Goal: Task Accomplishment & Management: Manage account settings

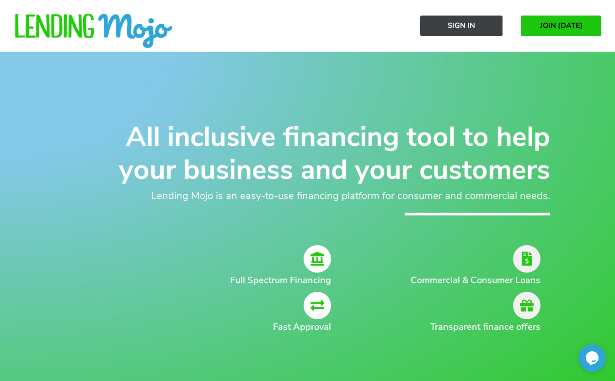
click at [476, 24] on link "Sign In" at bounding box center [461, 26] width 82 height 21
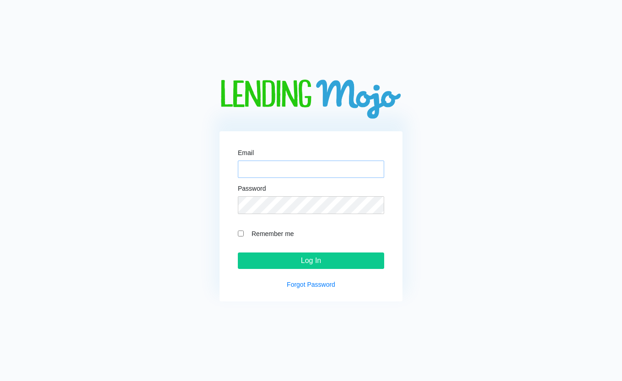
type input "cara@lendingmojo.com"
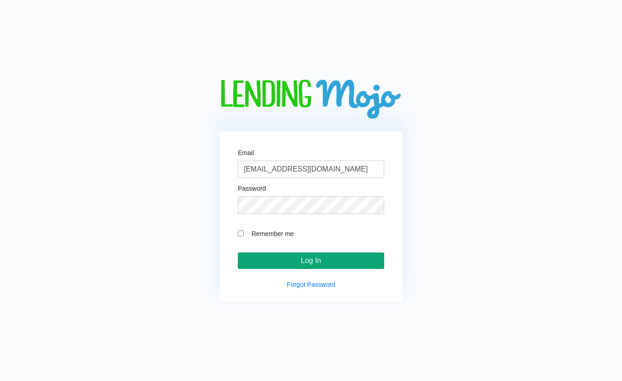
click at [343, 257] on input "Log In" at bounding box center [311, 260] width 146 height 16
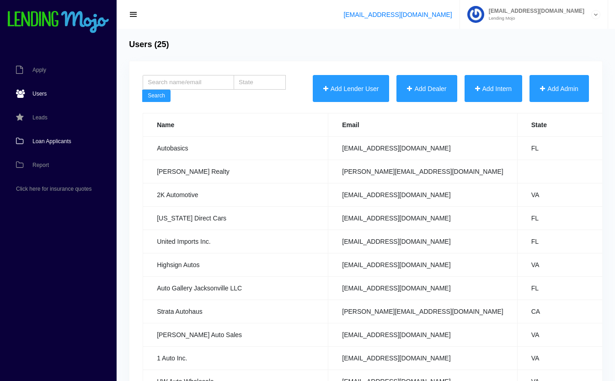
click at [38, 140] on span "Loan Applicants" at bounding box center [51, 141] width 39 height 5
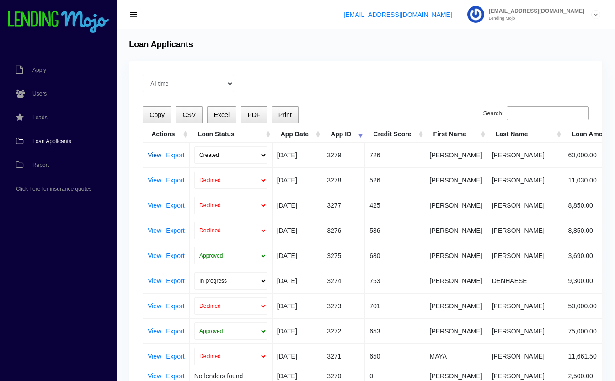
click at [155, 154] on link "View" at bounding box center [155, 155] width 14 height 6
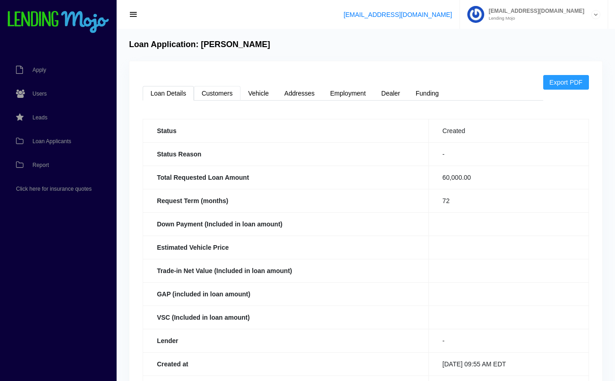
click at [223, 91] on link "Customers" at bounding box center [217, 93] width 47 height 15
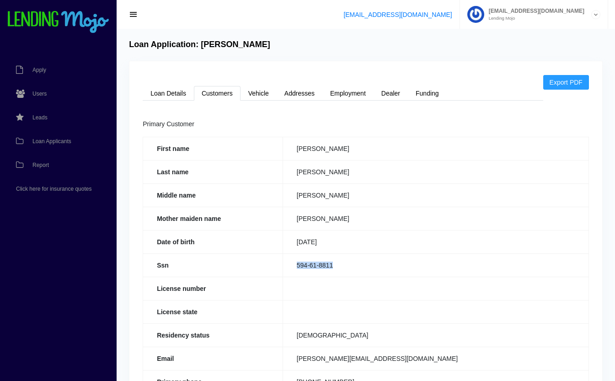
drag, startPoint x: 341, startPoint y: 263, endPoint x: 295, endPoint y: 267, distance: 46.4
click at [295, 267] on td "594-61-8811" at bounding box center [436, 264] width 306 height 23
copy td "594-61-8811"
click at [178, 87] on link "Loan Details" at bounding box center [168, 93] width 51 height 15
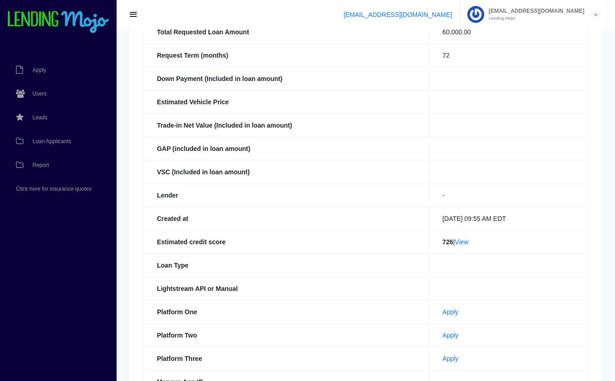
scroll to position [211, 0]
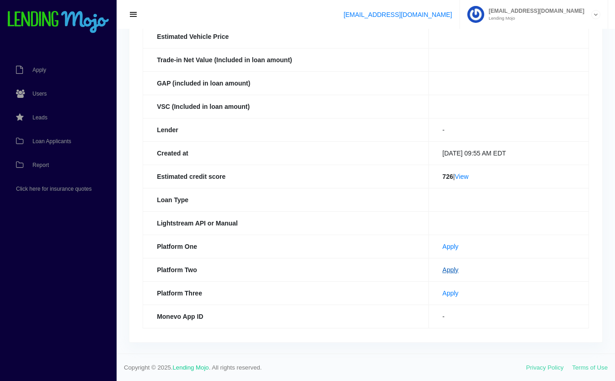
click at [443, 271] on link "Apply" at bounding box center [451, 269] width 16 height 7
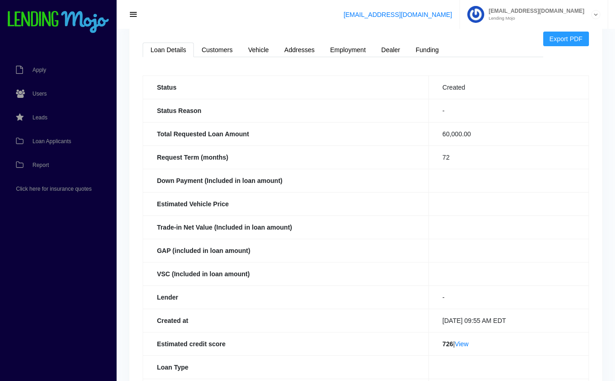
scroll to position [0, 0]
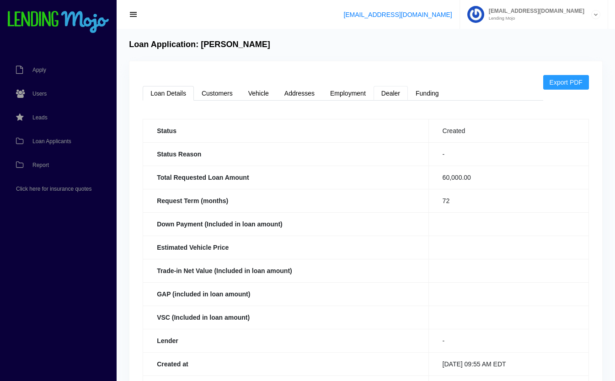
click at [400, 96] on link "Dealer" at bounding box center [391, 93] width 34 height 15
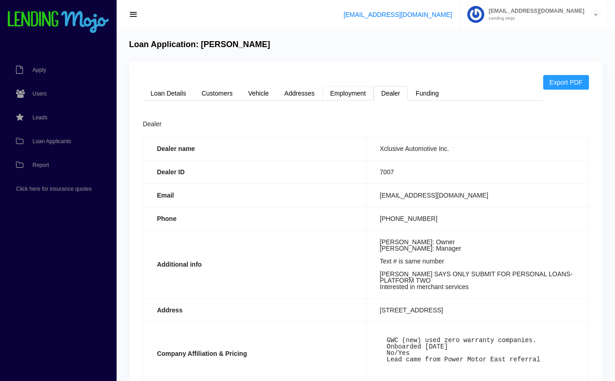
click at [338, 90] on link "Employment" at bounding box center [347, 93] width 51 height 15
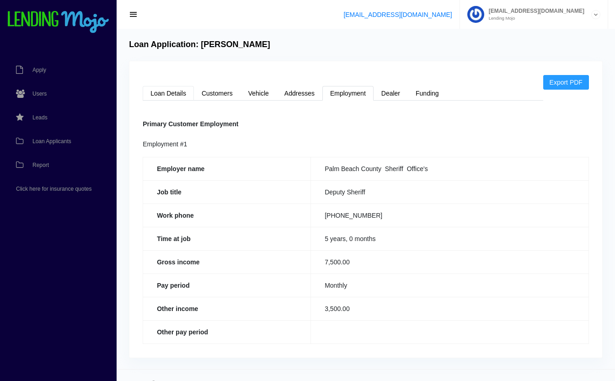
click at [157, 97] on link "Loan Details" at bounding box center [168, 93] width 51 height 15
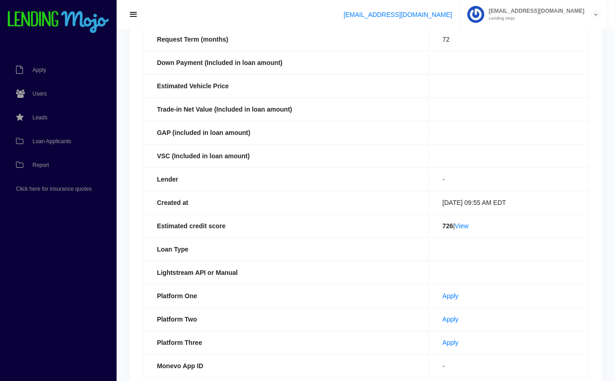
scroll to position [167, 0]
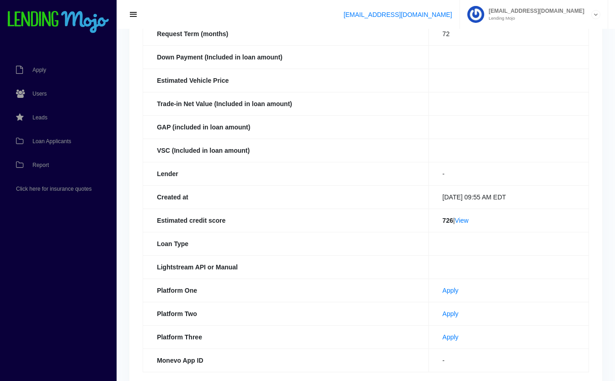
click at [531, 210] on td "726 | View" at bounding box center [509, 220] width 160 height 23
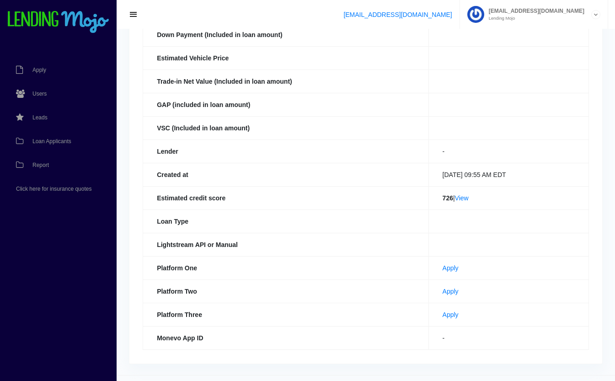
scroll to position [207, 0]
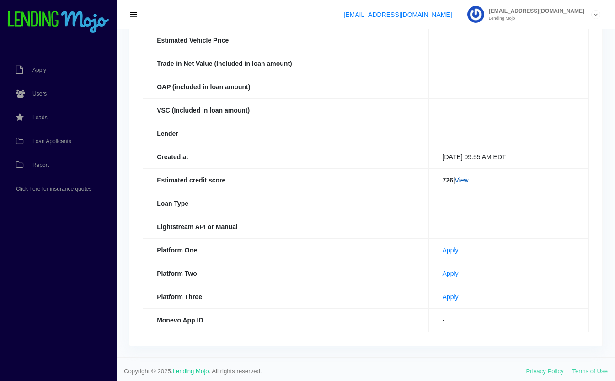
click at [463, 180] on link "View" at bounding box center [462, 180] width 14 height 7
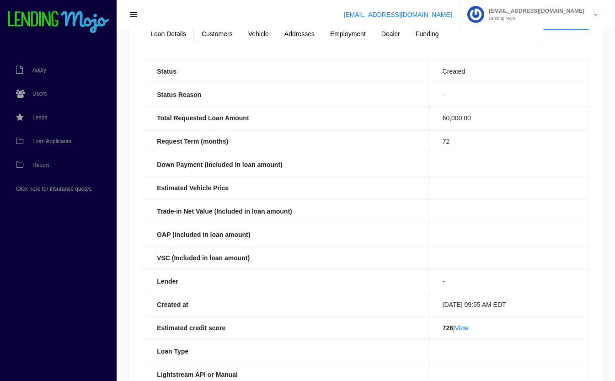
scroll to position [0, 0]
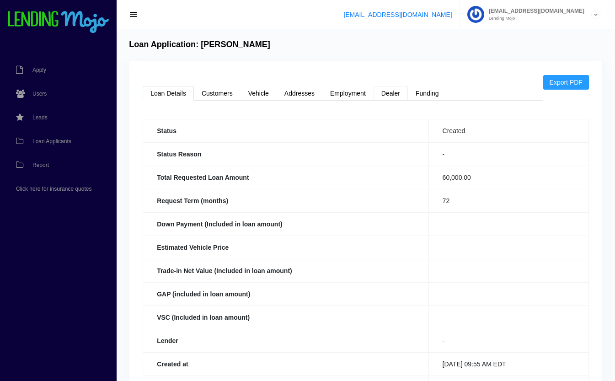
click at [392, 96] on link "Dealer" at bounding box center [391, 93] width 34 height 15
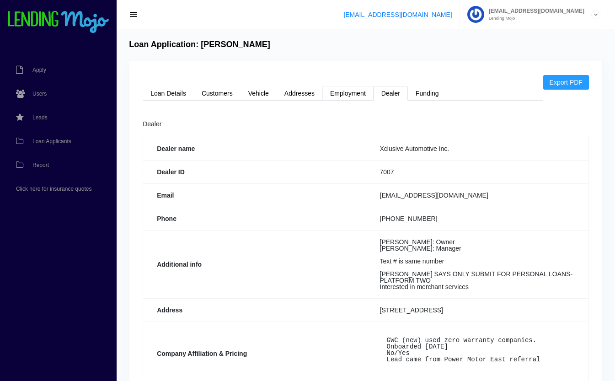
click at [351, 90] on link "Employment" at bounding box center [347, 93] width 51 height 15
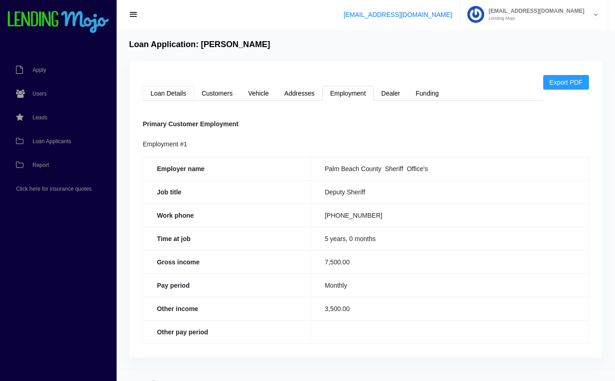
click at [156, 92] on link "Loan Details" at bounding box center [168, 93] width 51 height 15
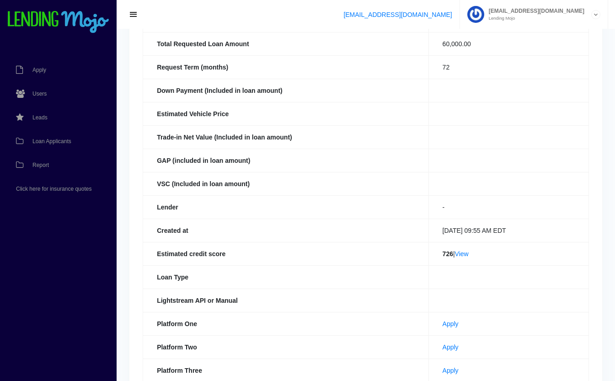
scroll to position [211, 0]
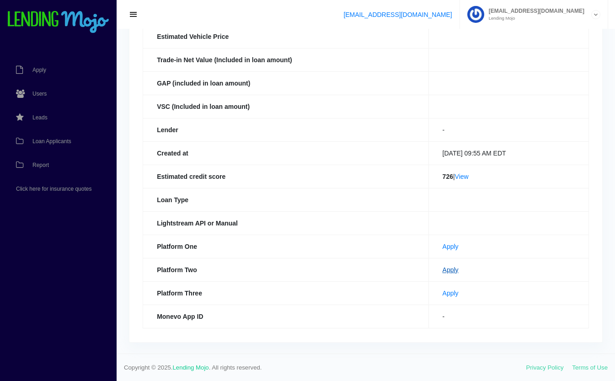
click at [444, 272] on link "Apply" at bounding box center [451, 269] width 16 height 7
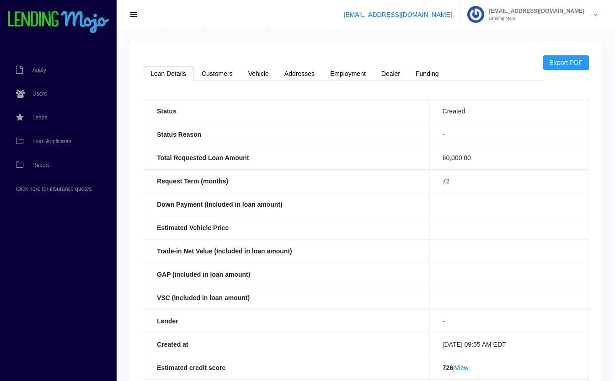
scroll to position [0, 0]
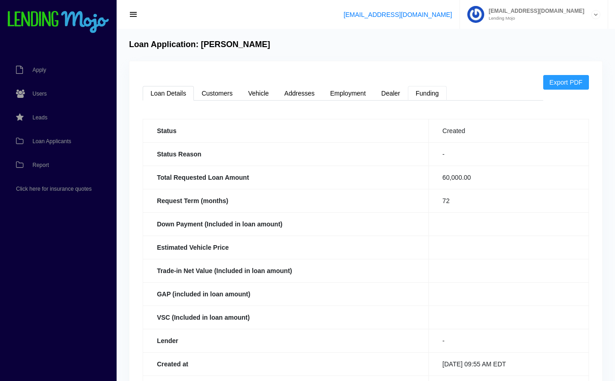
click at [438, 91] on link "Funding" at bounding box center [427, 93] width 39 height 15
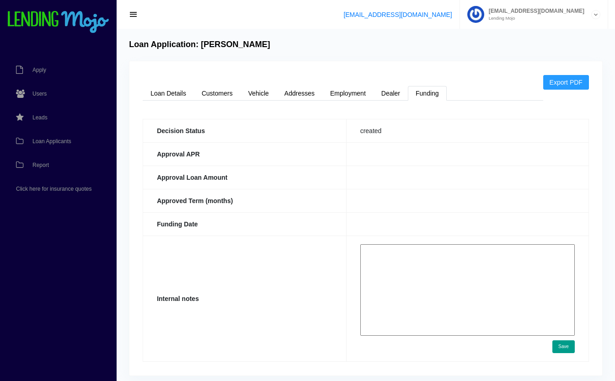
click at [413, 263] on textarea at bounding box center [467, 289] width 215 height 91
paste textarea "https://app.monevo.us/result/412c096d499496116735d8d691f86741"
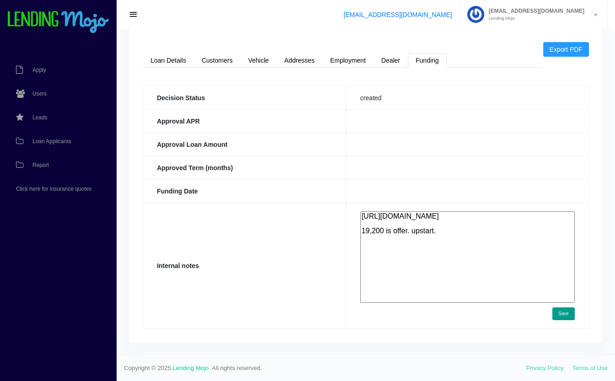
scroll to position [34, 0]
type textarea "https://app.monevo.us/result/412c096d499496116735d8d691f86741 19,200 is offer. …"
click at [564, 316] on button "Save" at bounding box center [564, 312] width 22 height 13
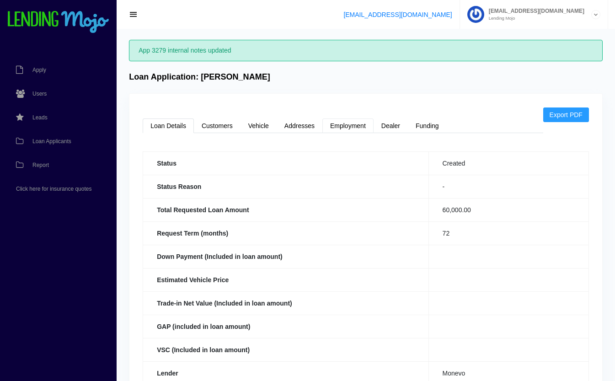
click at [358, 127] on link "Employment" at bounding box center [347, 125] width 51 height 15
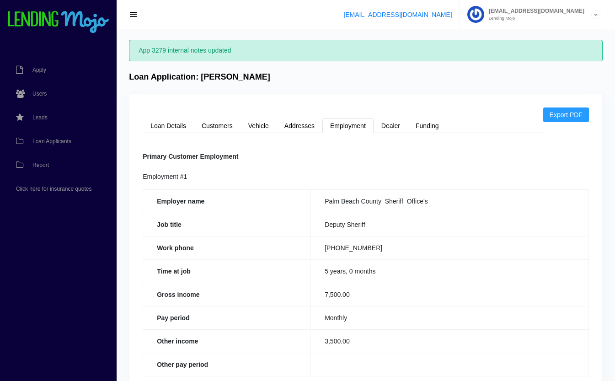
drag, startPoint x: 395, startPoint y: 123, endPoint x: 391, endPoint y: 109, distance: 15.2
click at [391, 109] on div "Export PDF Loan Details Customers Vehicle Addresses Employment Dealer Funding S…" at bounding box center [365, 242] width 473 height 296
click at [396, 126] on link "Dealer" at bounding box center [391, 125] width 34 height 15
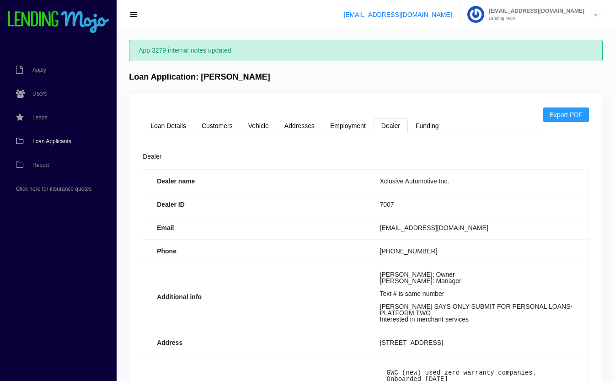
click at [41, 142] on span "Loan Applicants" at bounding box center [51, 141] width 39 height 5
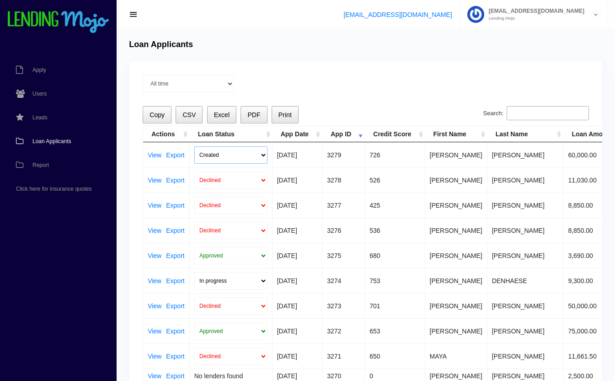
click at [259, 159] on select "Created Submitted" at bounding box center [230, 154] width 73 height 17
select select "submitted"
click at [194, 146] on select "Created Submitted" at bounding box center [230, 154] width 73 height 17
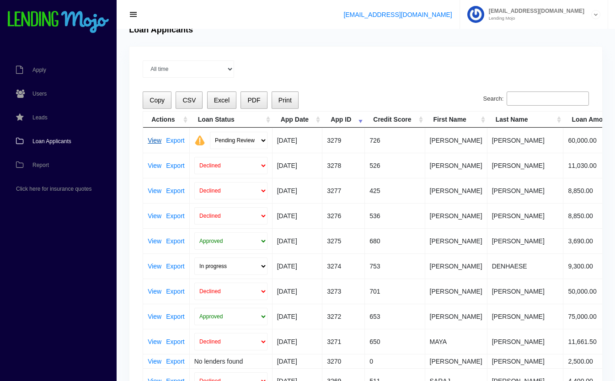
click at [156, 139] on link "View" at bounding box center [155, 140] width 14 height 6
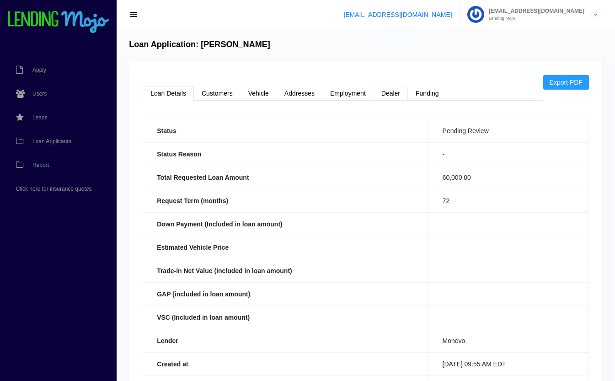
click at [395, 94] on link "Dealer" at bounding box center [391, 93] width 34 height 15
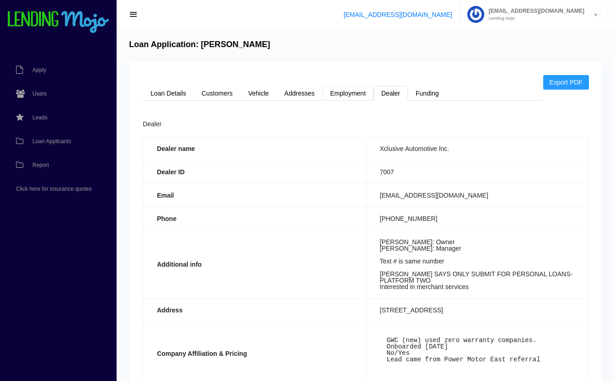
click at [362, 93] on link "Employment" at bounding box center [347, 93] width 51 height 15
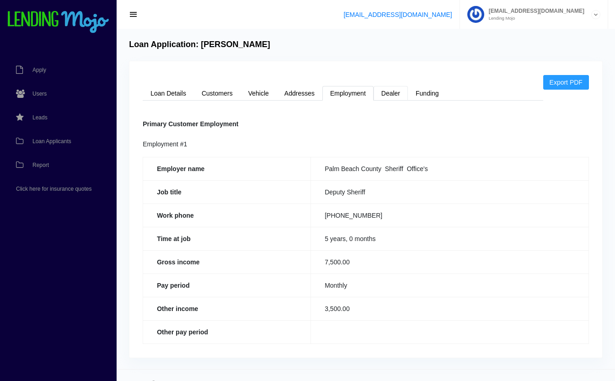
click at [400, 89] on link "Dealer" at bounding box center [391, 93] width 34 height 15
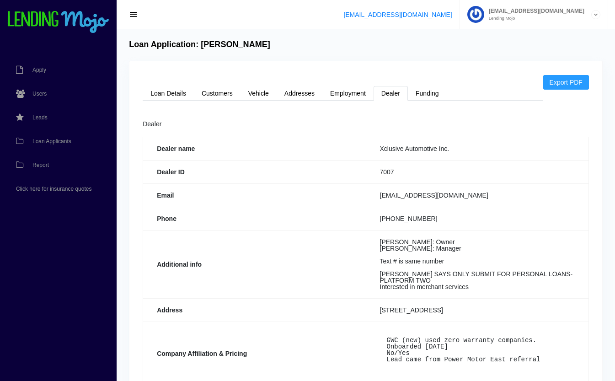
click at [513, 235] on td "[PERSON_NAME]: Owner [PERSON_NAME]: Manager Text # is same number [PERSON_NAME]…" at bounding box center [477, 264] width 223 height 68
click at [225, 93] on link "Customers" at bounding box center [217, 93] width 47 height 15
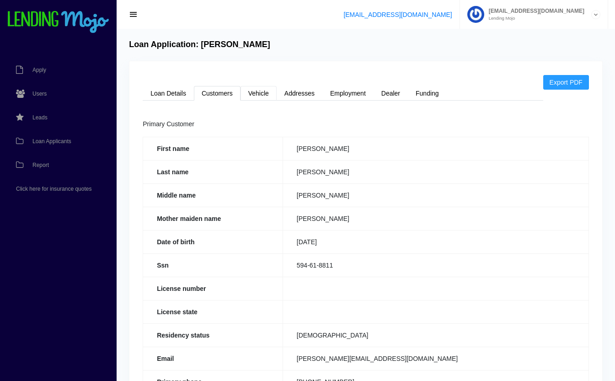
click at [268, 91] on link "Vehicle" at bounding box center [259, 93] width 36 height 15
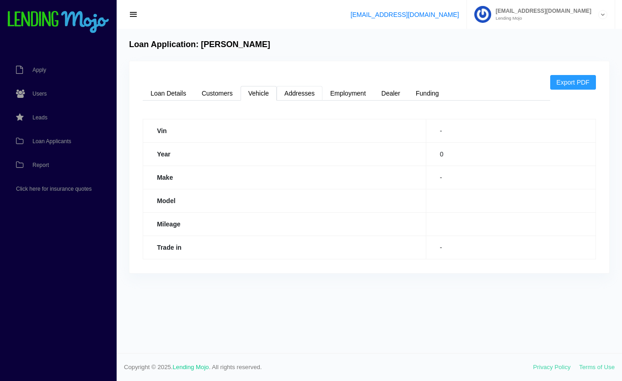
click at [299, 93] on link "Addresses" at bounding box center [300, 93] width 46 height 15
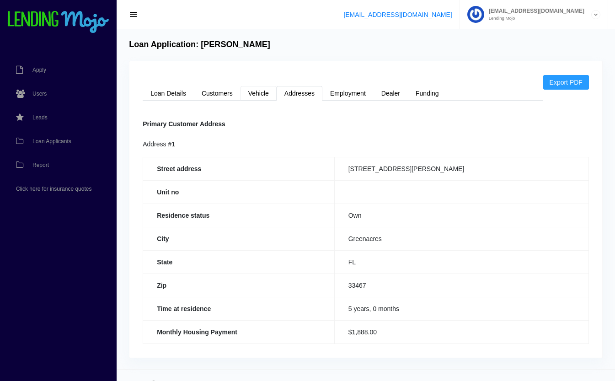
click at [267, 94] on link "Vehicle" at bounding box center [259, 93] width 36 height 15
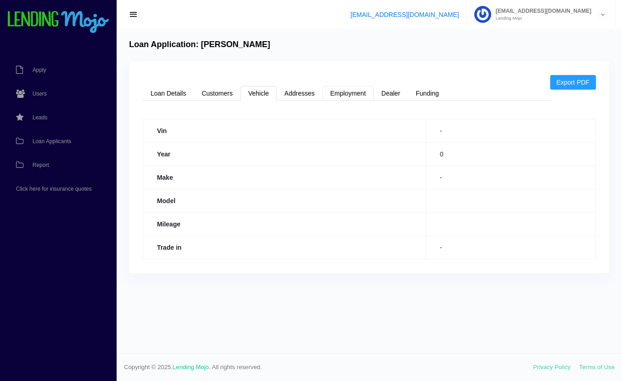
click at [346, 89] on link "Employment" at bounding box center [347, 93] width 51 height 15
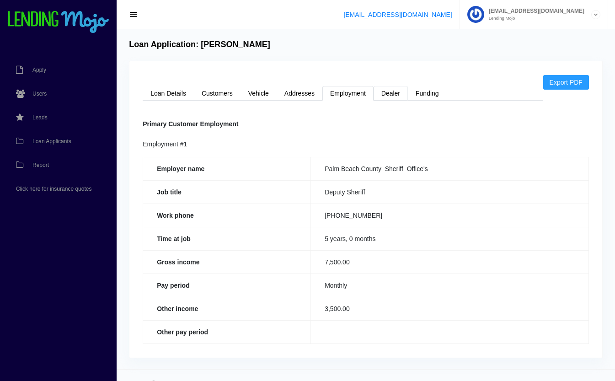
click at [390, 97] on link "Dealer" at bounding box center [391, 93] width 34 height 15
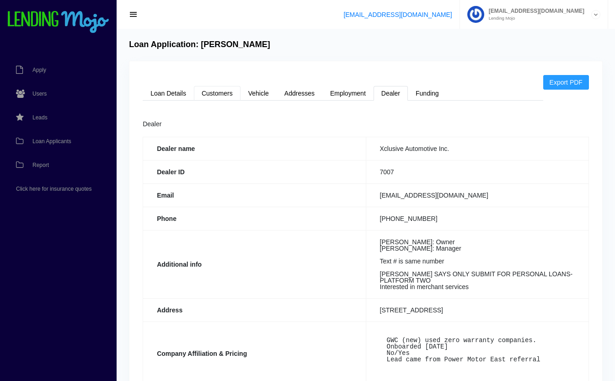
click at [220, 95] on link "Customers" at bounding box center [217, 93] width 47 height 15
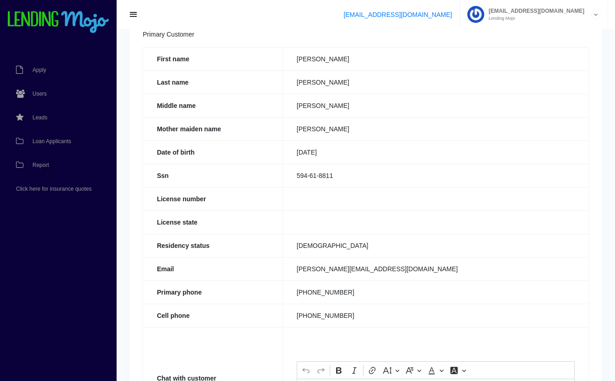
scroll to position [91, 0]
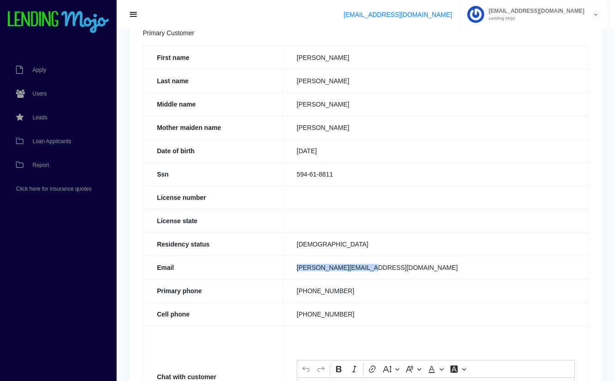
drag, startPoint x: 373, startPoint y: 267, endPoint x: 296, endPoint y: 267, distance: 76.8
click at [296, 267] on td "Daniel@Xclusiveag.com" at bounding box center [436, 267] width 306 height 23
copy td "Daniel@Xclusiveag.com"
click at [43, 97] on span "Users" at bounding box center [39, 93] width 14 height 5
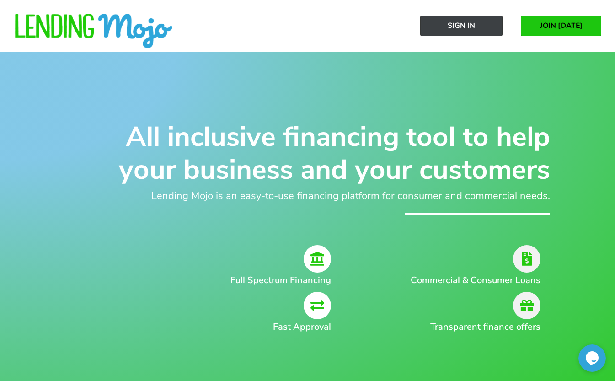
click at [455, 25] on span "Sign In" at bounding box center [461, 25] width 27 height 8
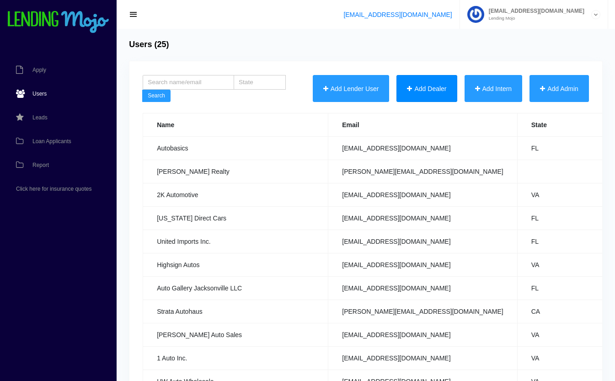
click at [419, 88] on button "Add Dealer" at bounding box center [427, 88] width 60 height 27
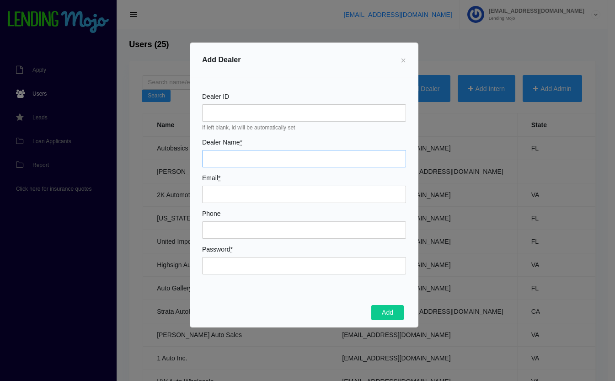
click at [212, 163] on input "Dealer Name *" at bounding box center [304, 158] width 204 height 17
type input "May"
click at [401, 62] on span "×" at bounding box center [403, 60] width 5 height 10
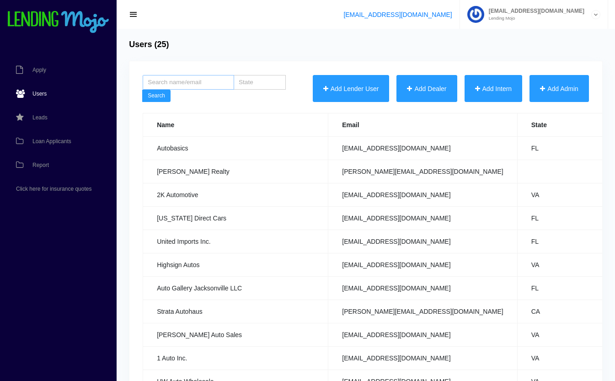
click at [201, 84] on input "search" at bounding box center [188, 82] width 91 height 15
type input "mayflower"
click at [142, 90] on button "Search" at bounding box center [156, 96] width 28 height 13
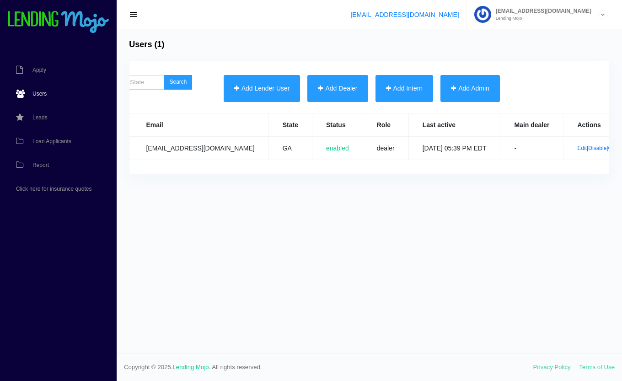
scroll to position [0, 165]
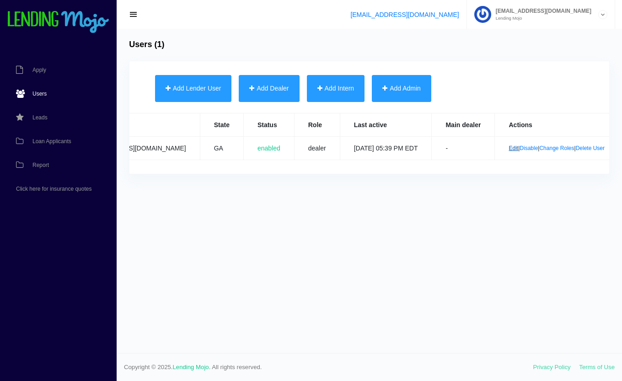
click at [509, 150] on link "Edit" at bounding box center [514, 148] width 10 height 6
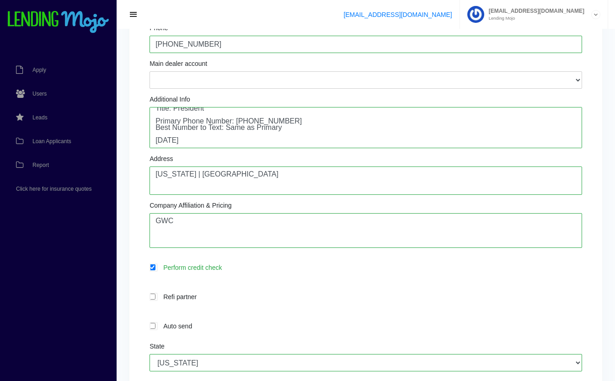
scroll to position [186, 0]
click at [205, 143] on textarea "Contact Name: Quincy Pilgrim (she) Title: President Primary Phone Number: (706)…" at bounding box center [366, 127] width 433 height 41
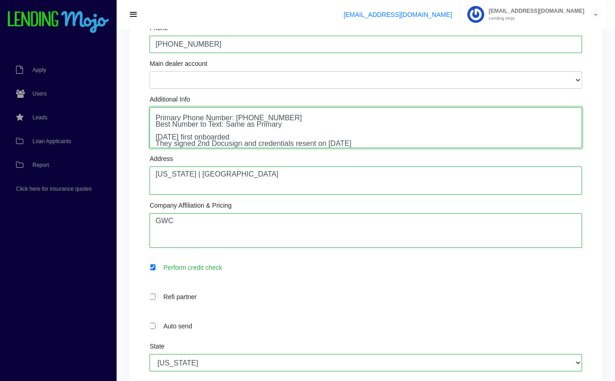
scroll to position [183, 0]
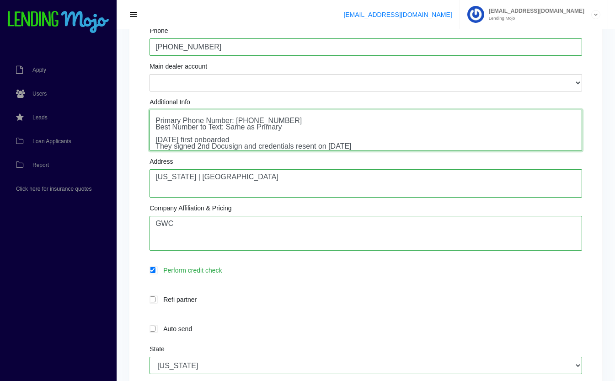
type textarea "Contact Name: Quincy Pilgrim (she) Title: President Primary Phone Number: (706)…"
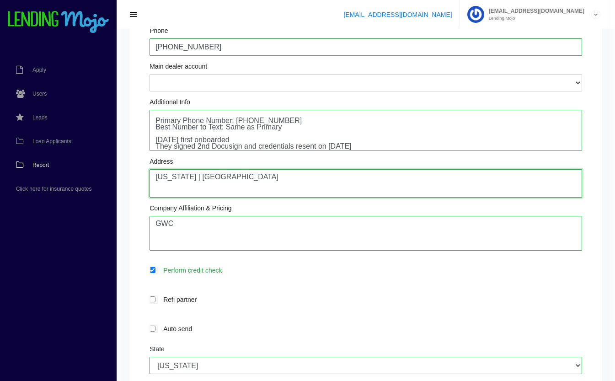
drag, startPoint x: 212, startPoint y: 178, endPoint x: 85, endPoint y: 175, distance: 127.6
click at [85, 175] on div "Apply Users Leads Loan Applicants Report Click here for insurance quotes Edit U…" at bounding box center [307, 220] width 615 height 806
type textarea "512 Shorter Ave Rome, GA 30165"
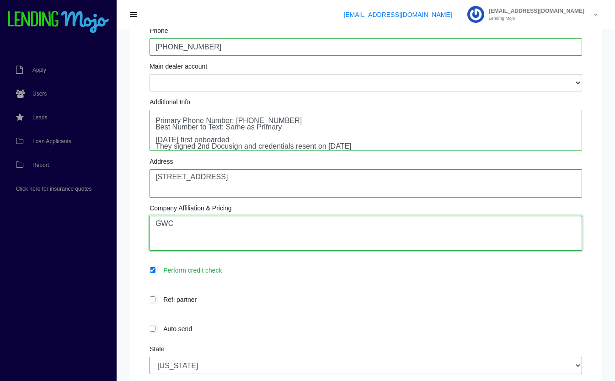
click at [192, 239] on textarea "GWC" at bounding box center [366, 233] width 433 height 35
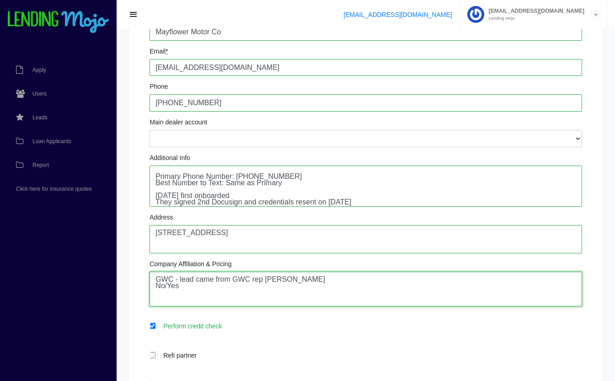
scroll to position [0, 0]
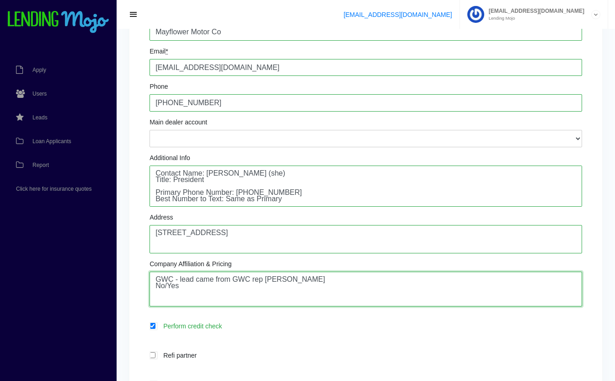
type textarea "GWC - lead came from GWC rep Tim Stewart No/Yes"
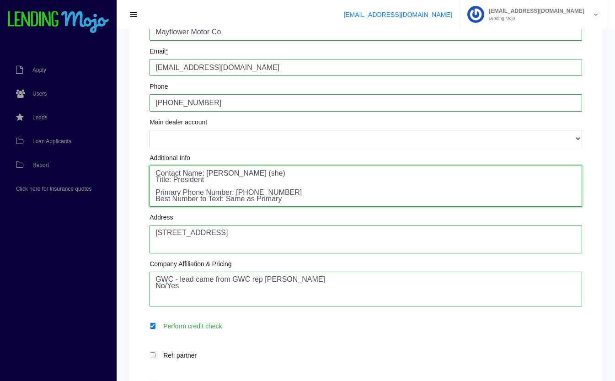
click at [232, 181] on textarea "Contact Name: Quincy Pilgrim (she) Title: President Primary Phone Number: (706)…" at bounding box center [366, 186] width 433 height 41
click at [297, 197] on textarea "Contact Name: Quincy Pilgrim (she) Title: President Primary Phone Number: (706)…" at bounding box center [366, 186] width 433 height 41
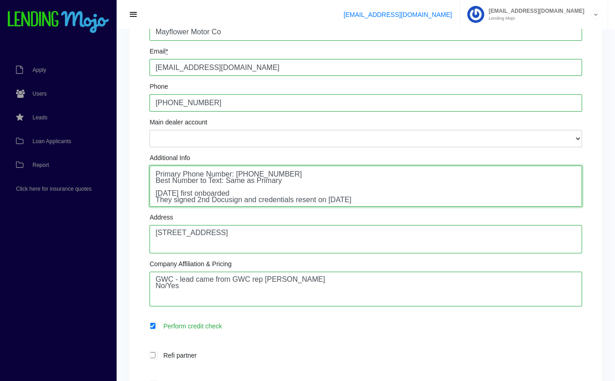
scroll to position [24, 0]
click at [306, 185] on textarea "Contact Name: Quincy Pilgrim (she) Title: President Primary Phone Number: (706)…" at bounding box center [366, 186] width 433 height 41
drag, startPoint x: 374, startPoint y: 202, endPoint x: 167, endPoint y: 175, distance: 208.5
click at [167, 175] on textarea "Contact Name: Quincy Pilgrim (she) Title: President Primary Phone Number: (706)…" at bounding box center [366, 186] width 433 height 41
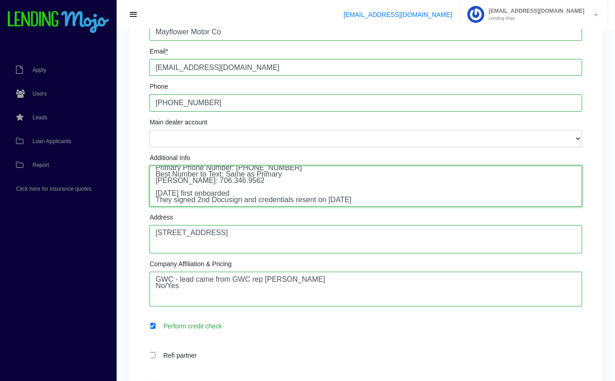
type textarea "Contact Name: Quincy Pilgrim (she) Title: President Phillip Pilgrim: CEO Primar…"
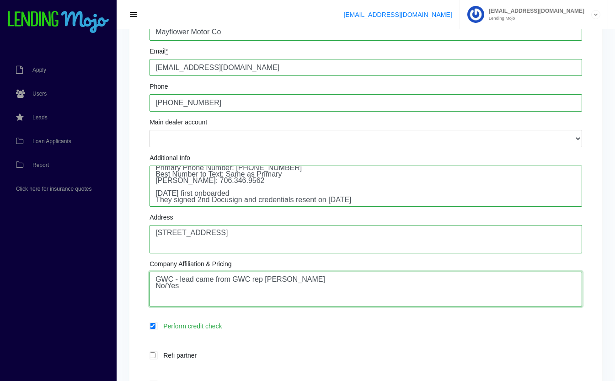
click at [215, 297] on textarea "GWC" at bounding box center [366, 289] width 433 height 35
paste textarea "t Number to Text: Same as Primary Phillip: 706.346.9562 04/08/2024 first onboar…"
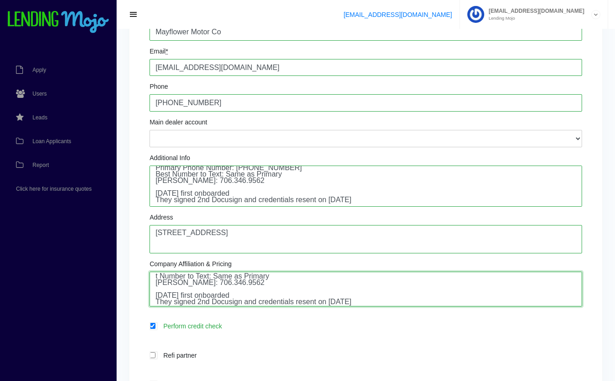
type textarea "GWC - lead came from GWC rep Tim Stewart No/Yes t Number to Text: Same as Prima…"
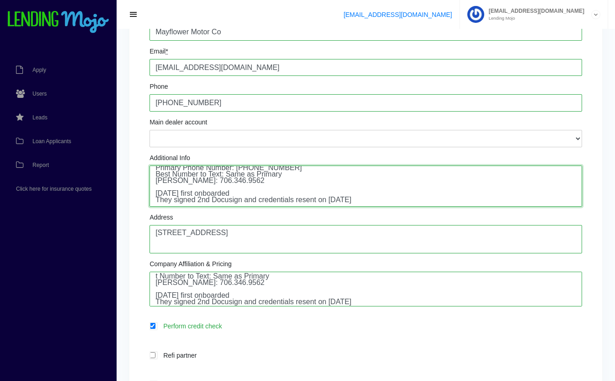
drag, startPoint x: 369, startPoint y: 200, endPoint x: 150, endPoint y: 196, distance: 219.1
click at [150, 196] on textarea "Contact Name: Quincy Pilgrim (she) Title: President Primary Phone Number: (706)…" at bounding box center [366, 186] width 433 height 41
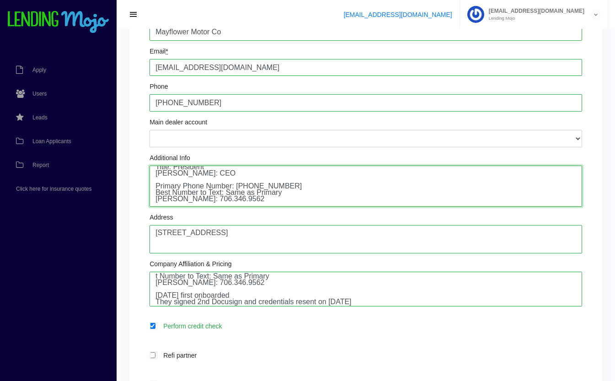
scroll to position [26, 0]
click at [185, 69] on input "qpilgrim14@live.com" at bounding box center [366, 67] width 433 height 17
click at [177, 200] on textarea "Contact Name: Quincy Pilgrim (she) Title: President Primary Phone Number: (706)…" at bounding box center [366, 186] width 433 height 41
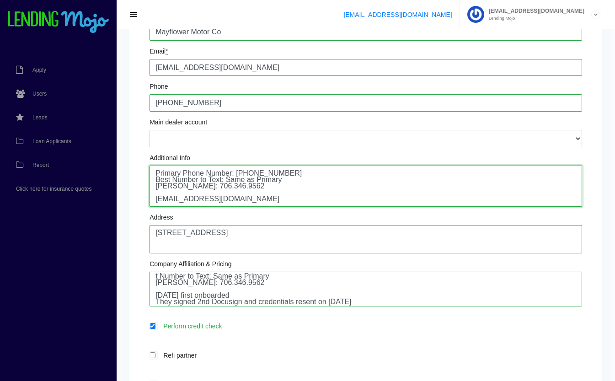
drag, startPoint x: 267, startPoint y: 202, endPoint x: 135, endPoint y: 199, distance: 132.2
click at [135, 199] on div "Change Password Dealer 9850 Dealer Name * Mayflower Motor Co Email * qpilgrim14…" at bounding box center [365, 286] width 473 height 705
click at [231, 72] on input "qpilgrim14@live.com" at bounding box center [366, 67] width 433 height 17
drag, startPoint x: 234, startPoint y: 70, endPoint x: 113, endPoint y: 61, distance: 121.6
click at [113, 61] on div "Apply Users Leads Loan Applicants Report Click here for insurance quotes Edit U…" at bounding box center [307, 276] width 615 height 806
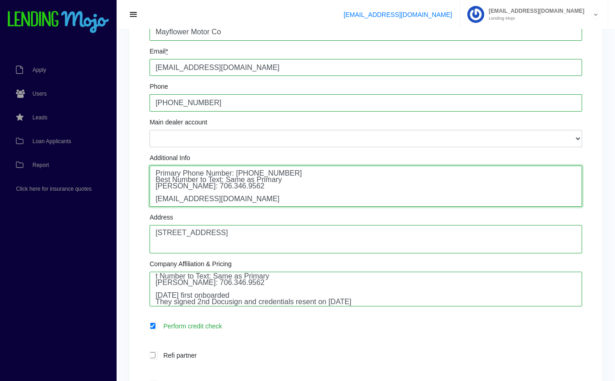
click at [268, 200] on textarea "Contact Name: Quincy Pilgrim (she) Title: President Primary Phone Number: (706)…" at bounding box center [366, 186] width 433 height 41
paste textarea "qpilgrim14@live.com"
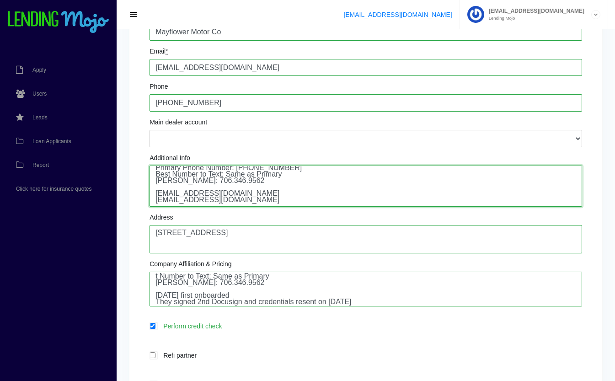
drag, startPoint x: 278, startPoint y: 194, endPoint x: 150, endPoint y: 195, distance: 128.1
click at [150, 195] on textarea "Contact Name: Quincy Pilgrim (she) Title: President Primary Phone Number: (706)…" at bounding box center [366, 186] width 433 height 41
type textarea "Contact Name: Quincy Pilgrim (she) Title: President Phillip Pilgrim: CEO Primar…"
click at [177, 73] on input "qpilgrim14@live.com" at bounding box center [366, 67] width 433 height 17
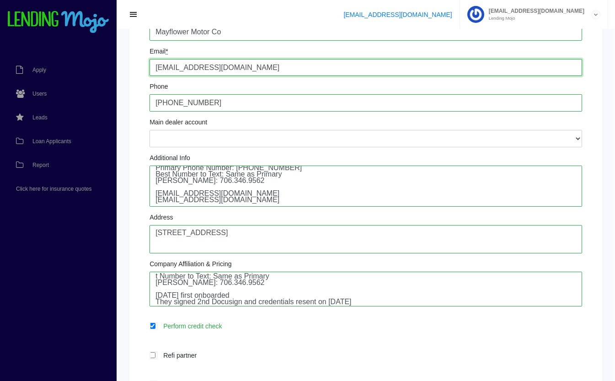
click at [177, 73] on input "qpilgrim14@live.com" at bounding box center [366, 67] width 433 height 17
paste input "mayflowermotorco@outlook"
type input "mayflowermotorco@outlook.com"
click at [139, 113] on div "Change Password Dealer 9850 Dealer Name * Mayflower Motor Co Email * mayflowerm…" at bounding box center [365, 286] width 473 height 705
click at [258, 202] on textarea "Contact Name: Quincy Pilgrim (she) Title: President Primary Phone Number: (706)…" at bounding box center [366, 186] width 433 height 41
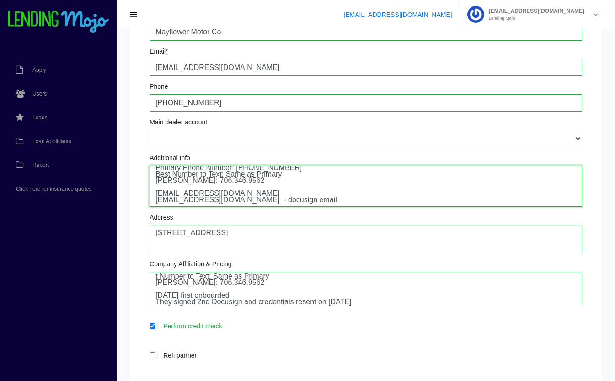
click at [270, 196] on textarea "Contact Name: Quincy Pilgrim (she) Title: President Primary Phone Number: (706)…" at bounding box center [366, 186] width 433 height 41
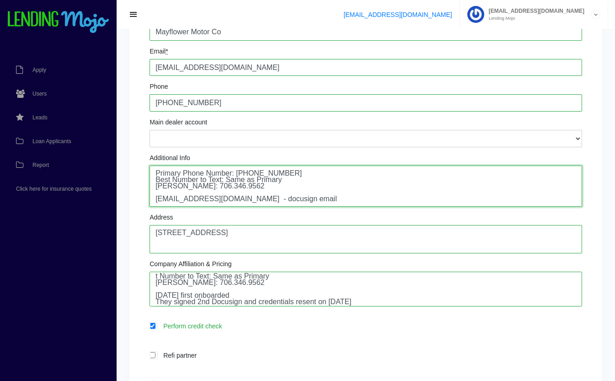
scroll to position [26, 0]
click at [296, 202] on textarea "Contact Name: Quincy Pilgrim (she) Title: President Primary Phone Number: (706)…" at bounding box center [366, 186] width 433 height 41
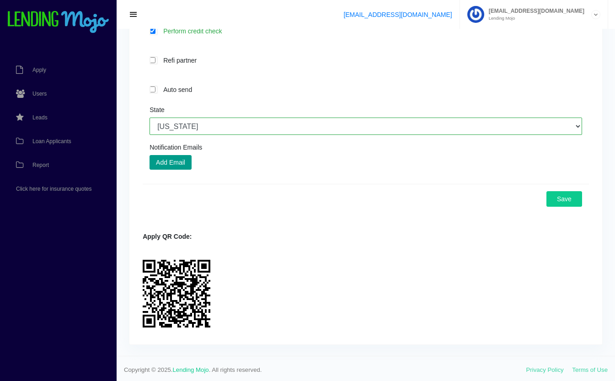
scroll to position [425, 0]
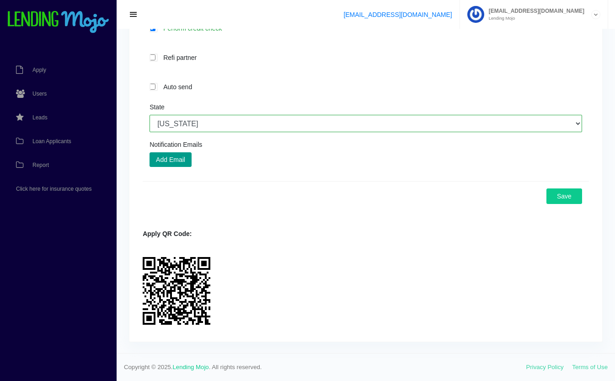
type textarea "Contact Name: Quincy Pilgrim (she) Title: President Phillip Pilgrim: CEO Primar…"
click at [576, 193] on button "Save" at bounding box center [565, 196] width 36 height 16
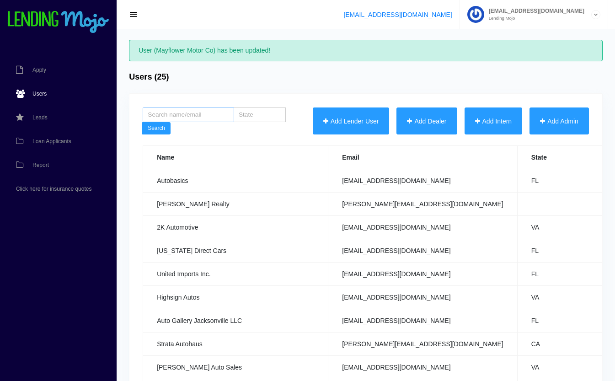
click at [191, 114] on input "search" at bounding box center [188, 114] width 91 height 15
type input "may"
click at [142, 122] on button "Search" at bounding box center [156, 128] width 28 height 13
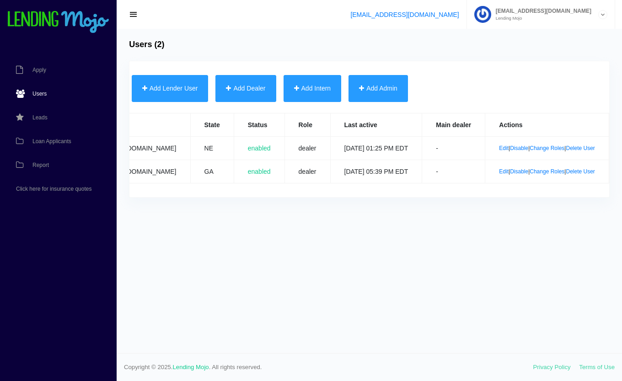
scroll to position [0, 221]
click at [499, 174] on link "Edit" at bounding box center [504, 171] width 10 height 6
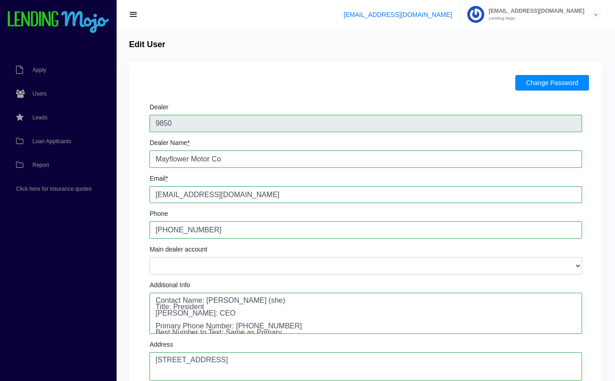
click at [565, 88] on button "Change Password" at bounding box center [551, 83] width 73 height 16
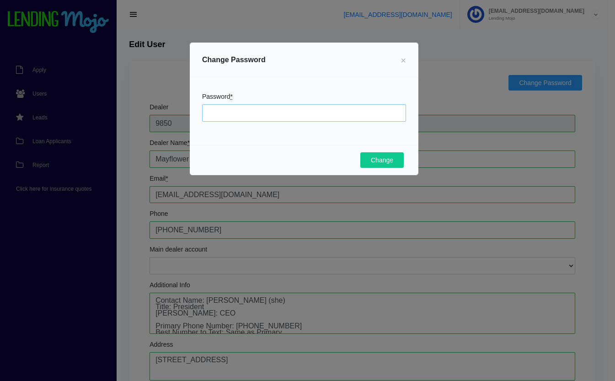
click at [282, 116] on input "Password *" at bounding box center [304, 112] width 204 height 17
type input "M"
type input "October4197!"
click at [391, 162] on button "Change" at bounding box center [381, 160] width 43 height 16
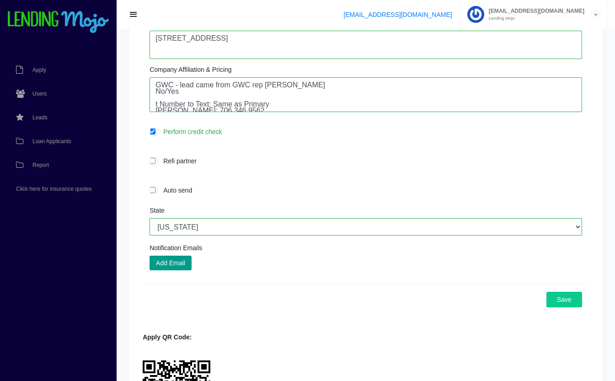
scroll to position [356, 0]
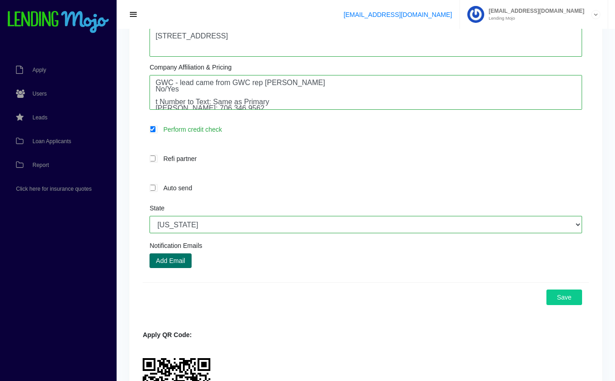
click at [179, 261] on button "Add Email" at bounding box center [171, 260] width 42 height 15
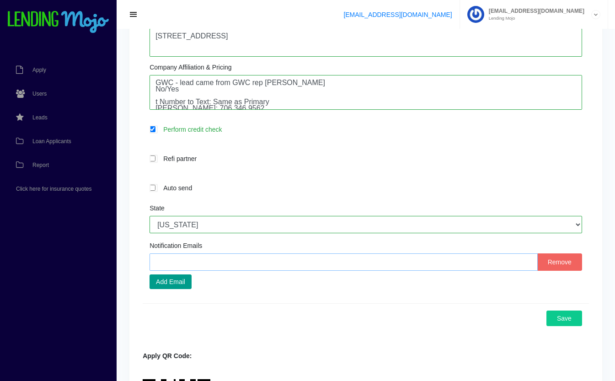
click at [308, 266] on input "text" at bounding box center [344, 261] width 388 height 17
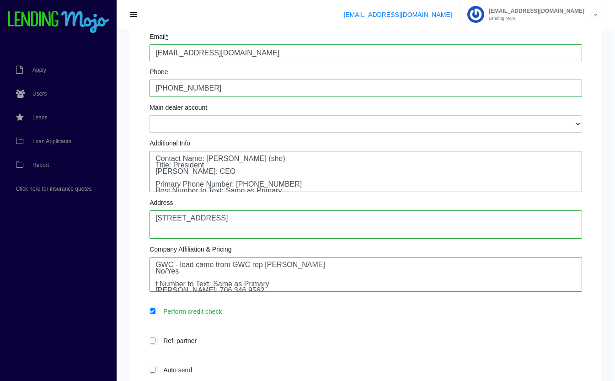
scroll to position [26, 0]
type input "q"
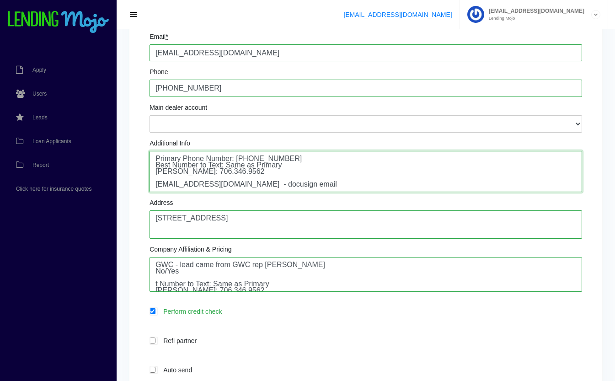
drag, startPoint x: 224, startPoint y: 185, endPoint x: 149, endPoint y: 194, distance: 75.5
click at [149, 194] on div "Dealer 9850 Dealer Name * Mayflower Motor Co Email * mayflowermotorco@outlook.c…" at bounding box center [366, 220] width 446 height 530
click at [298, 183] on textarea "Contact Name: Quincy Pilgrim (she) Title: President Phillip Pilgrim: CEO Primar…" at bounding box center [366, 171] width 433 height 41
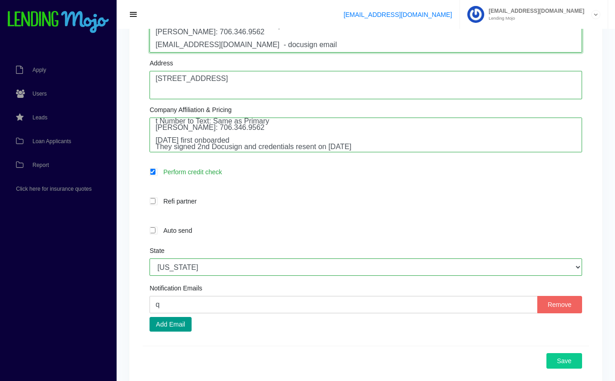
scroll to position [321, 0]
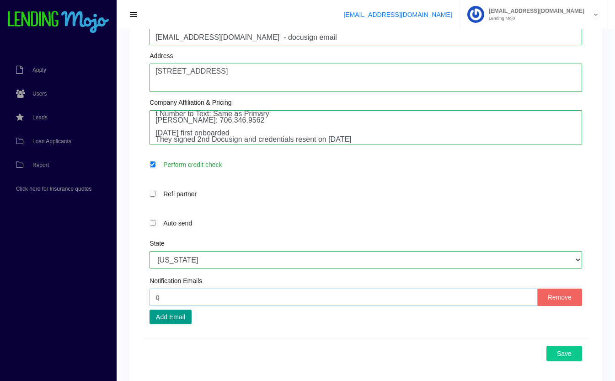
click at [243, 296] on input "q" at bounding box center [344, 297] width 388 height 17
paste input "qpilgrim14@live.com"
type input "qpilgrim14@live.com"
click at [570, 356] on button "Save" at bounding box center [565, 354] width 36 height 16
